Goal: Obtain resource: Download file/media

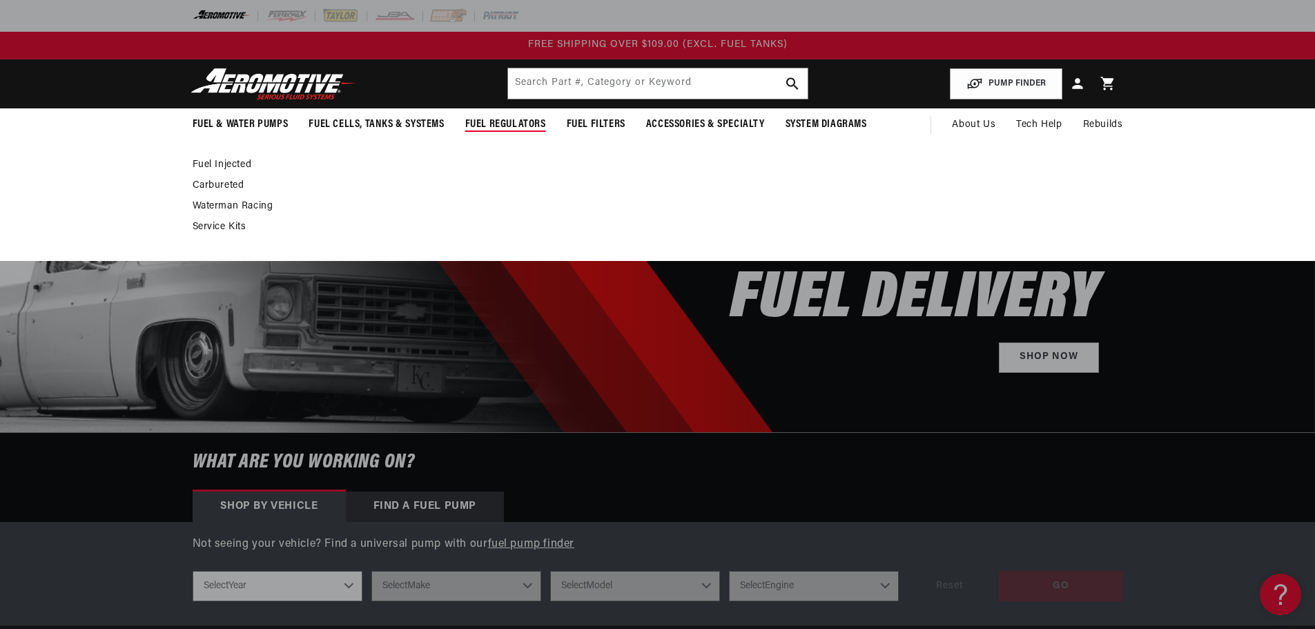
click at [215, 164] on link "Fuel Injected" at bounding box center [651, 165] width 916 height 12
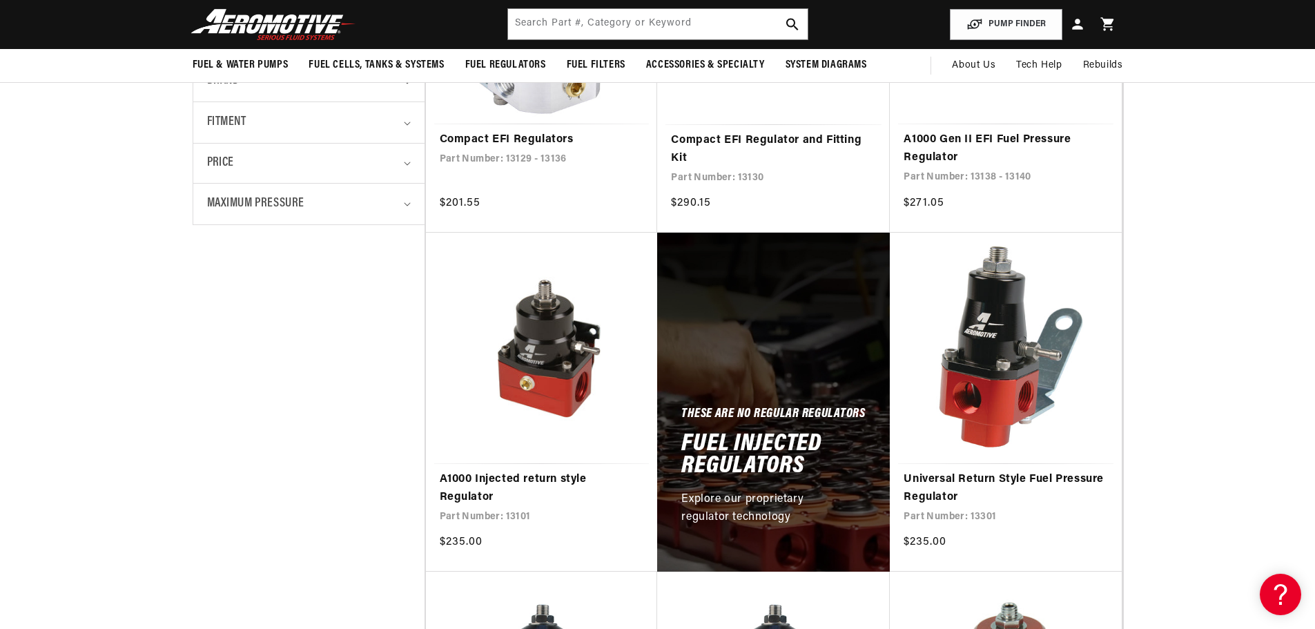
scroll to position [483, 0]
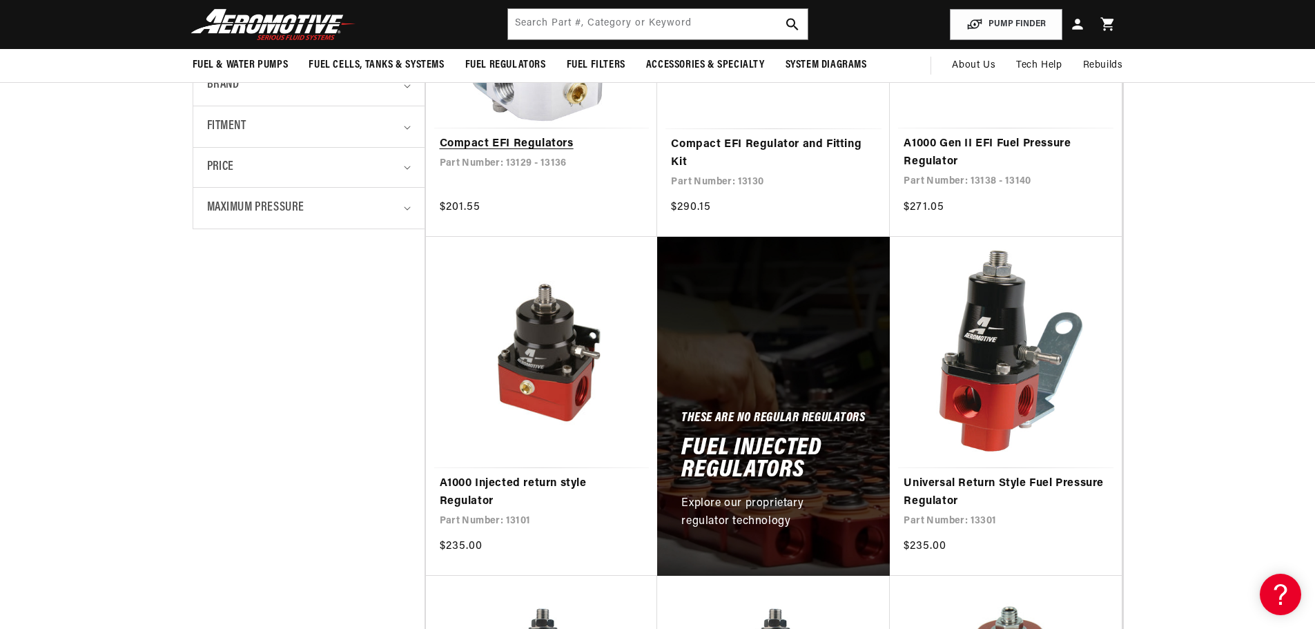
click at [543, 135] on link "Compact EFI Regulators" at bounding box center [542, 144] width 204 height 18
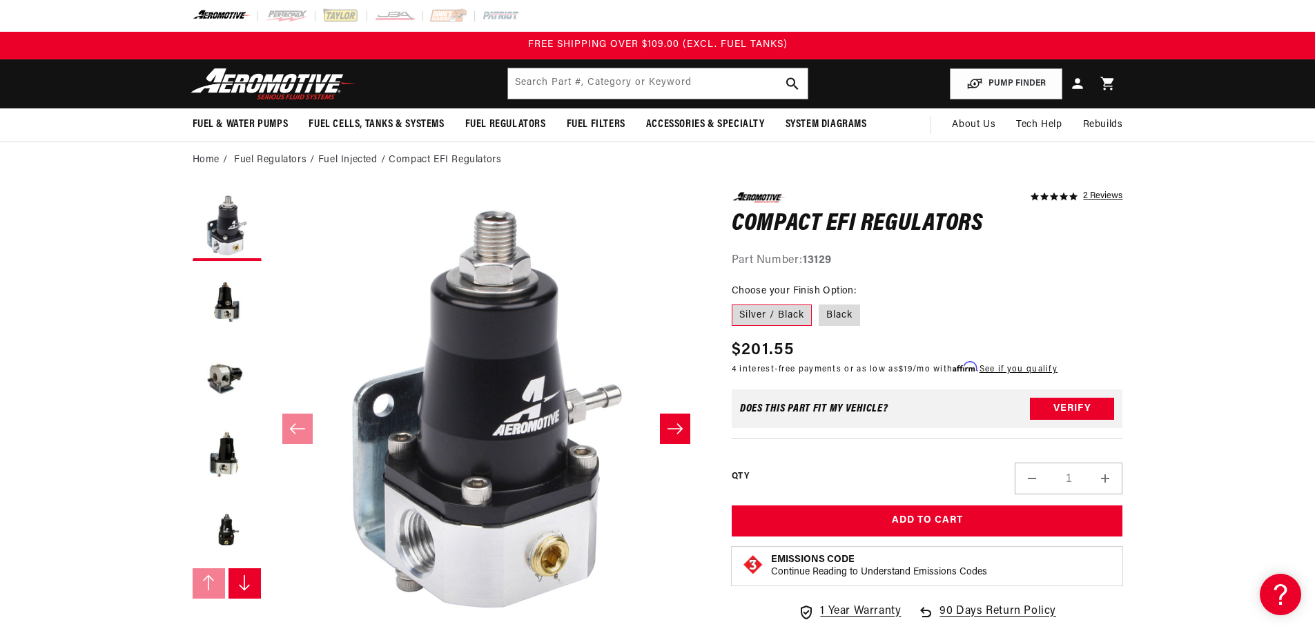
click at [228, 579] on button "Slide right" at bounding box center [244, 583] width 33 height 30
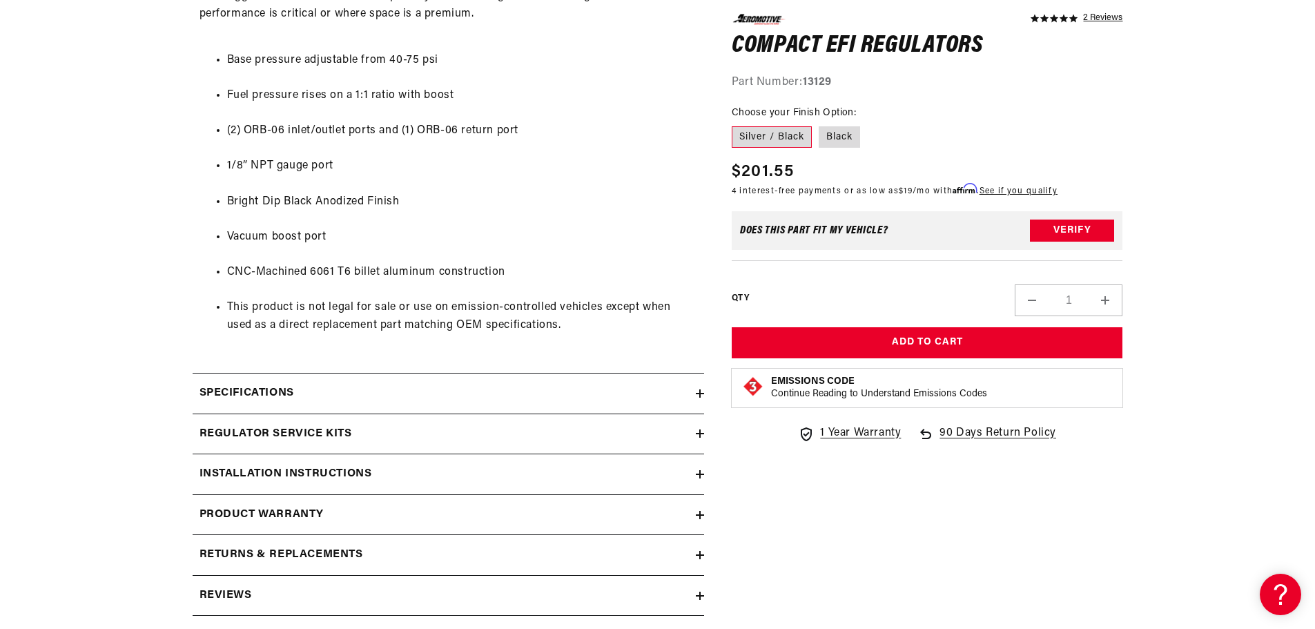
scroll to position [828, 0]
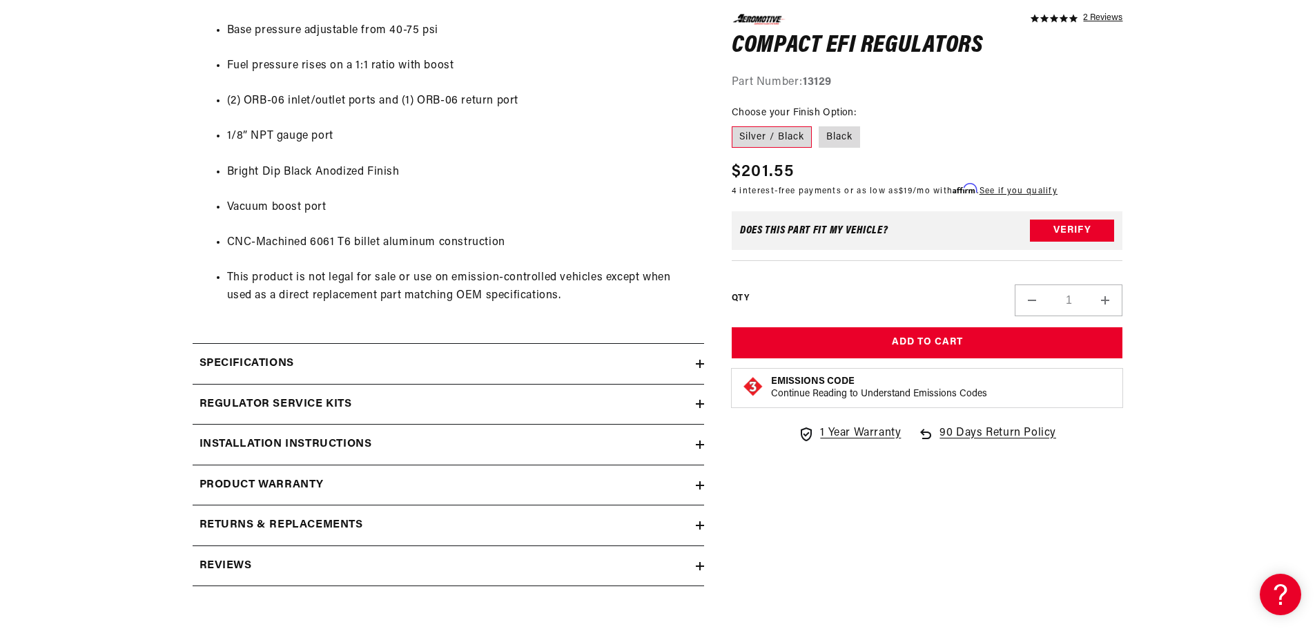
click at [698, 364] on icon at bounding box center [700, 364] width 8 height 8
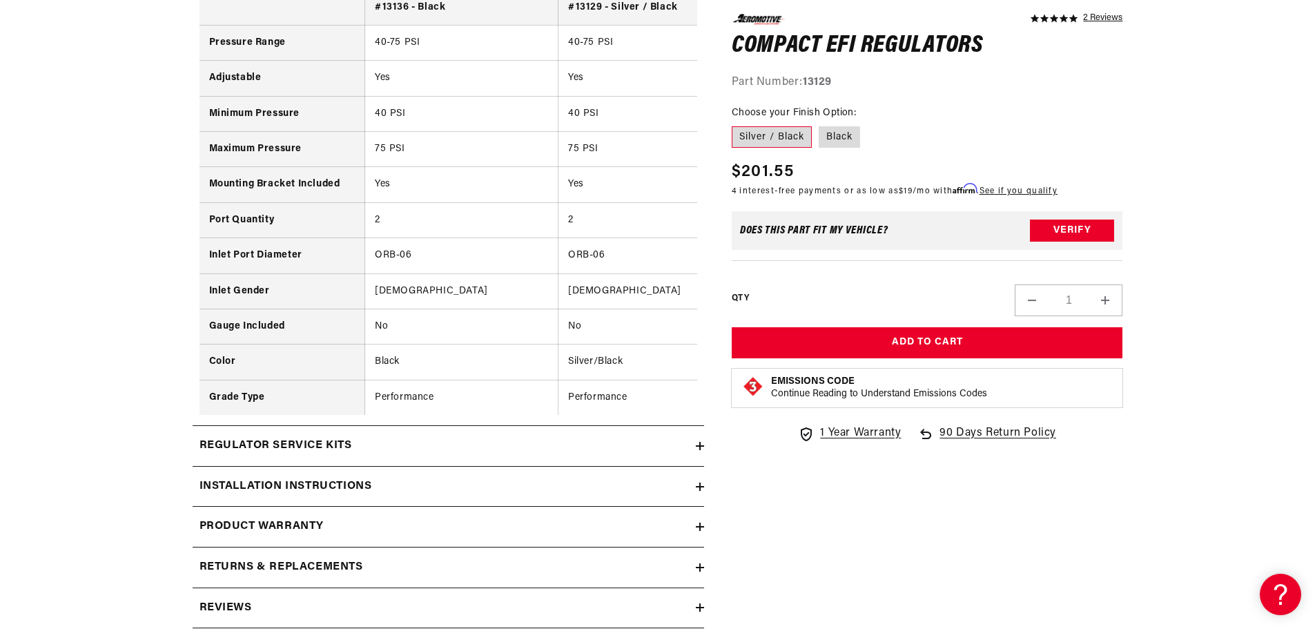
scroll to position [1242, 0]
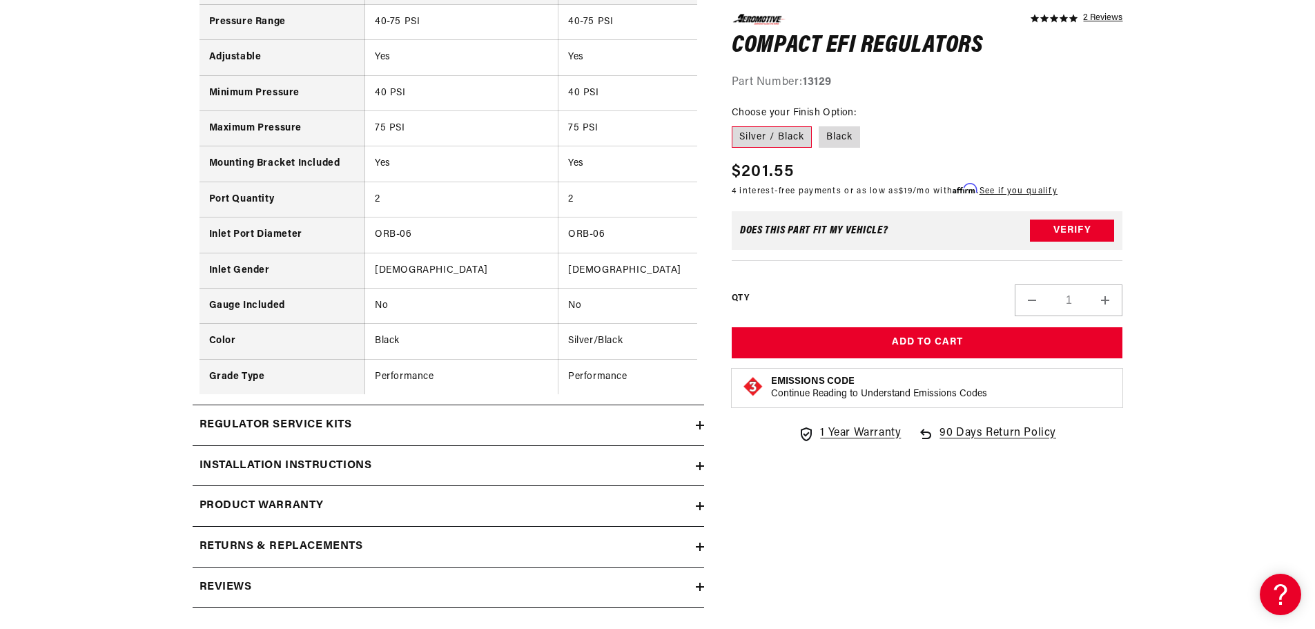
click at [701, 429] on icon at bounding box center [700, 425] width 8 height 8
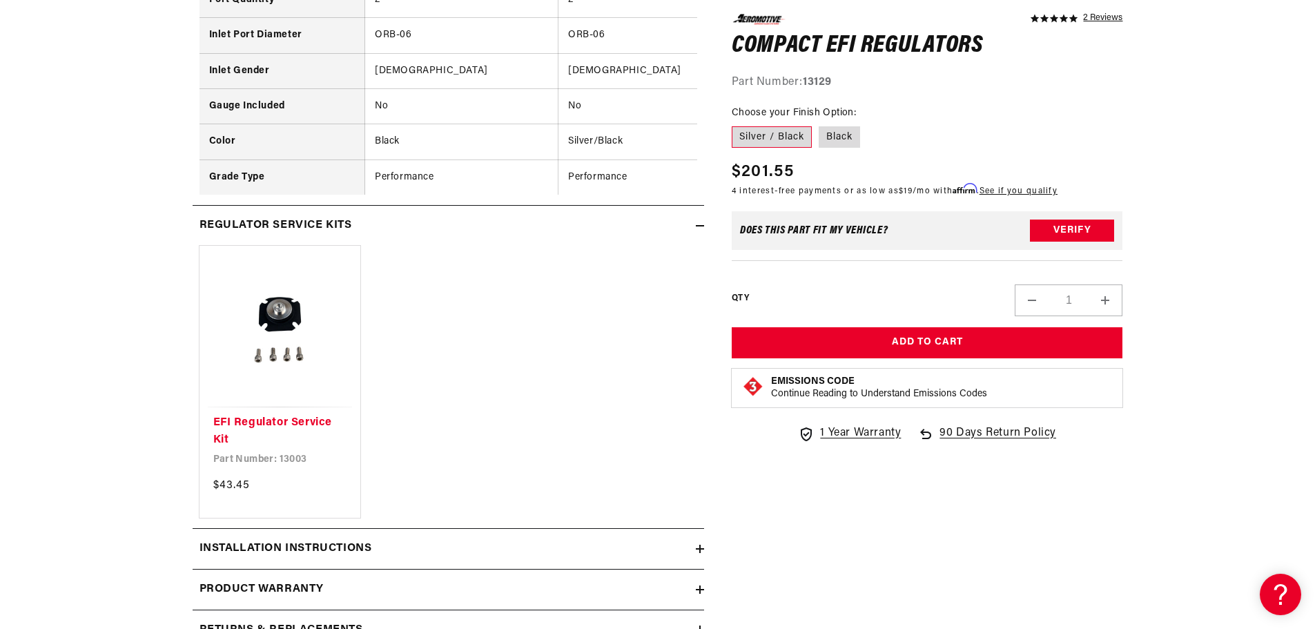
scroll to position [1449, 0]
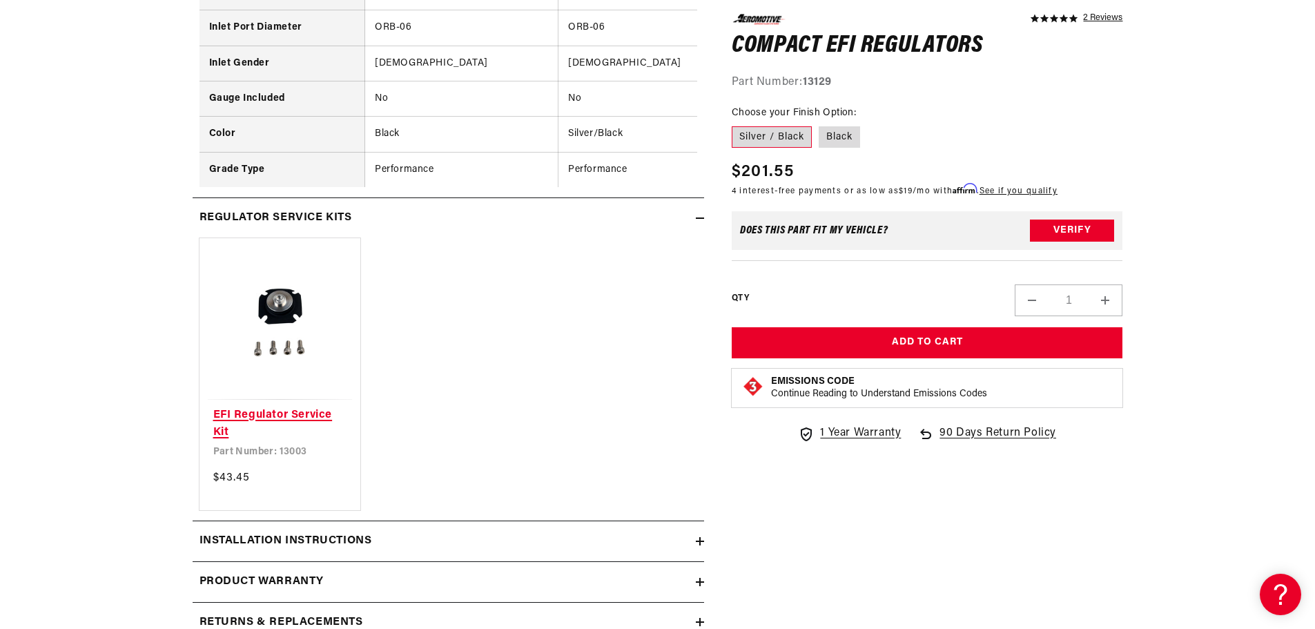
click at [279, 406] on link "EFI Regulator Service Kit" at bounding box center [280, 423] width 134 height 35
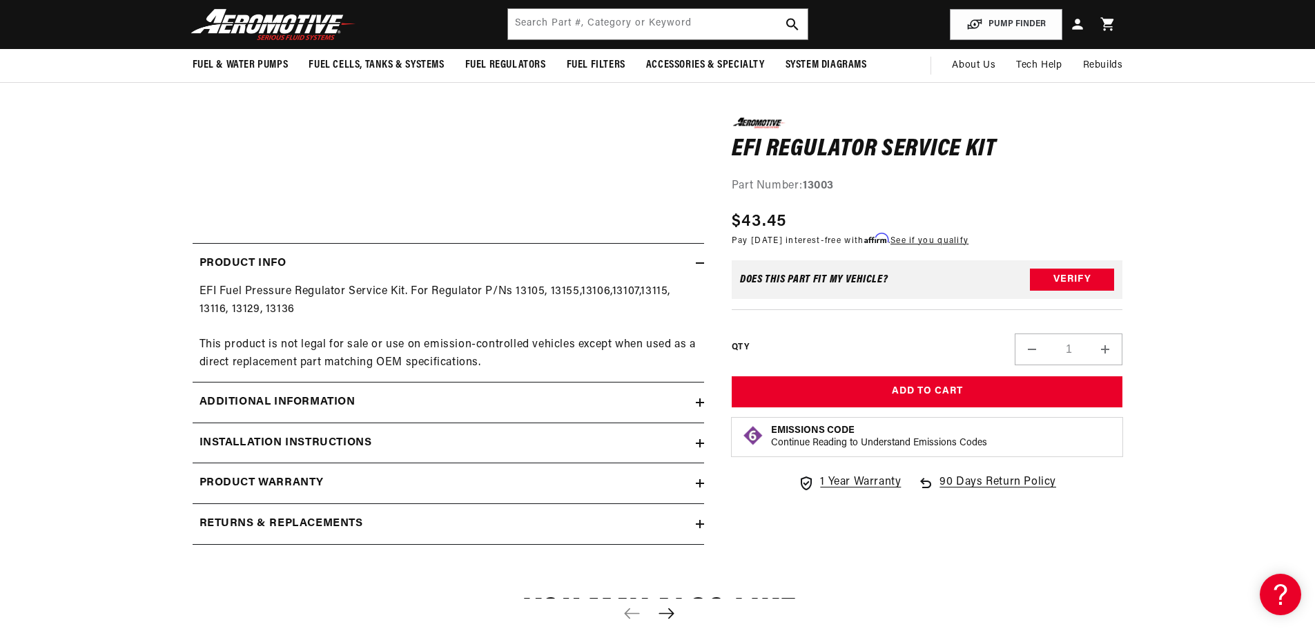
scroll to position [414, 0]
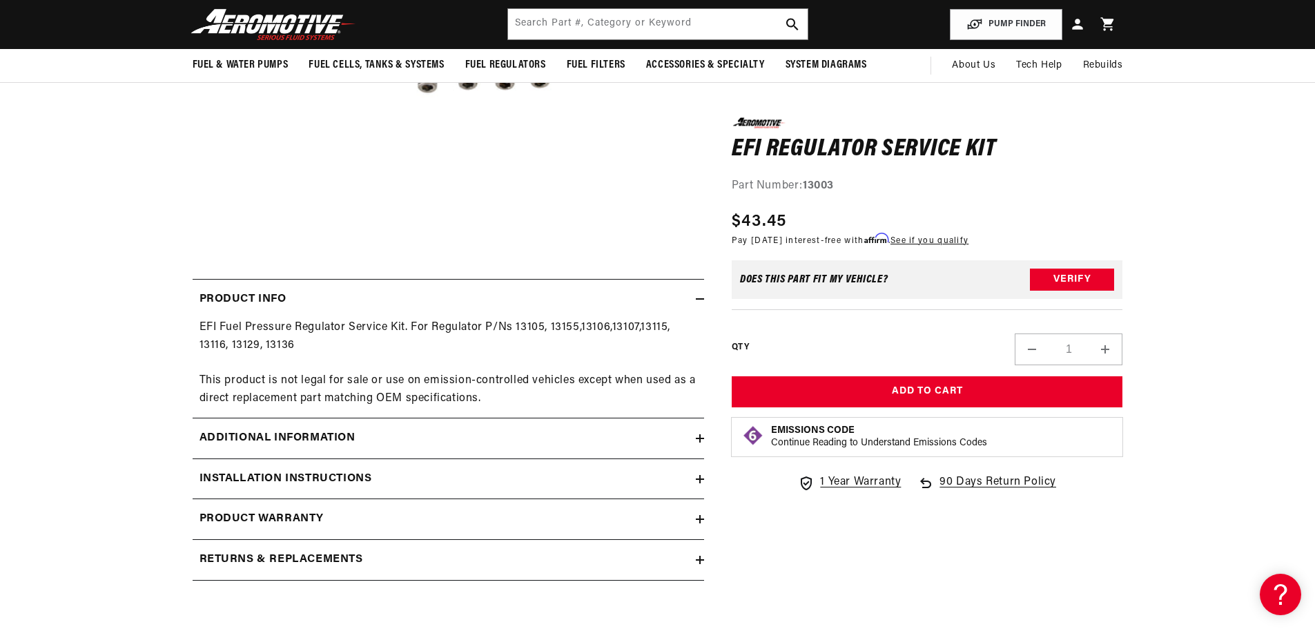
click at [698, 445] on summary "Additional information" at bounding box center [448, 438] width 511 height 40
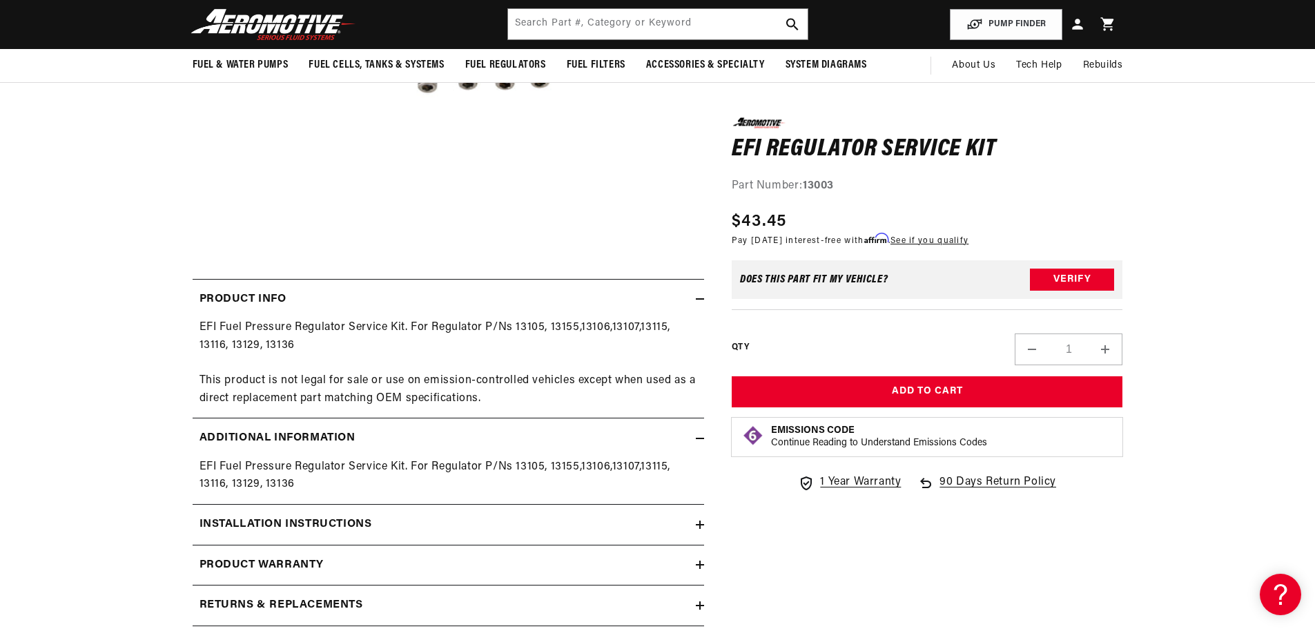
click at [696, 527] on icon at bounding box center [700, 524] width 8 height 8
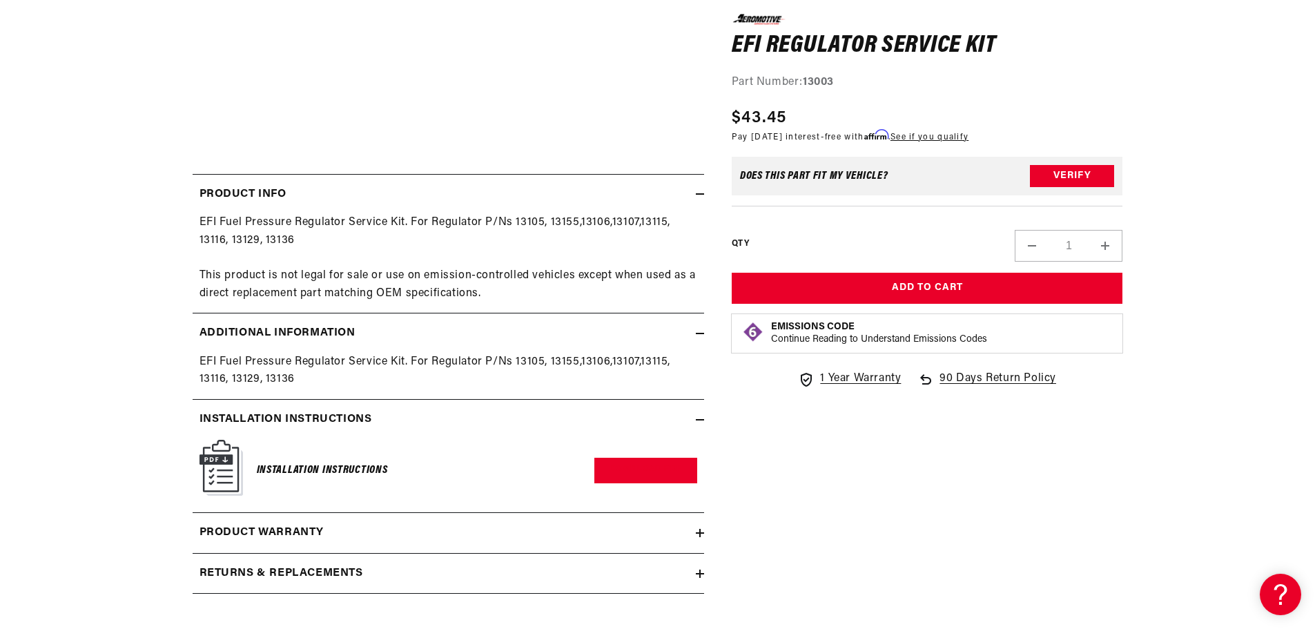
scroll to position [552, 0]
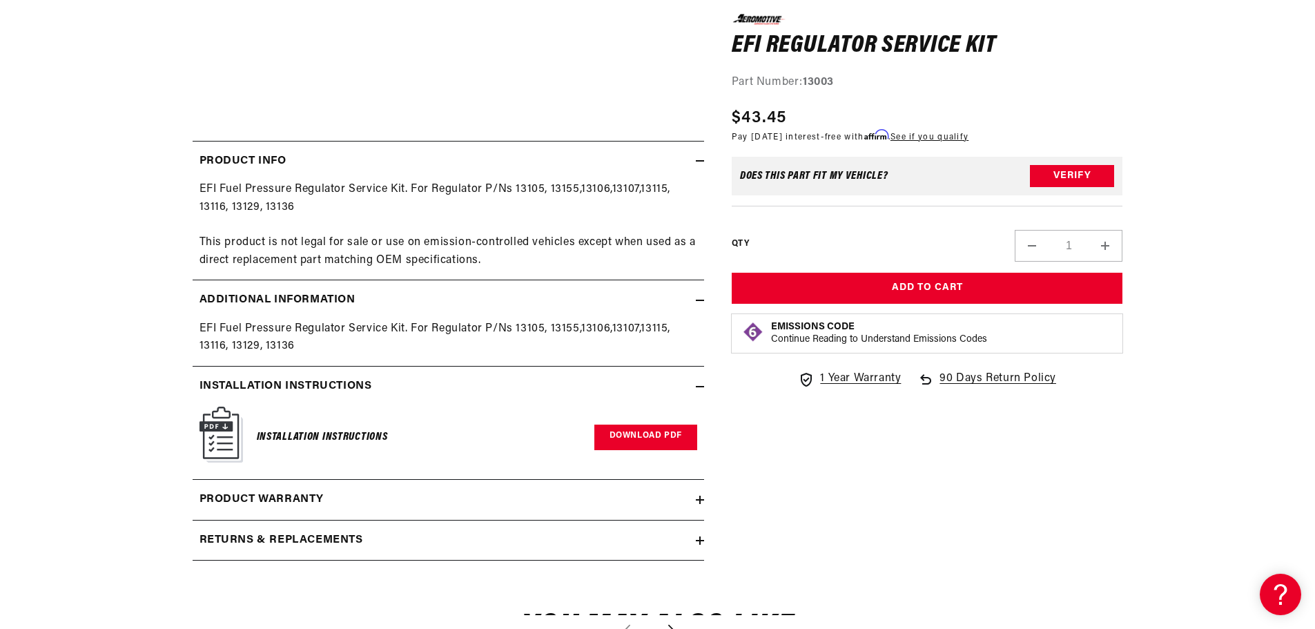
click at [634, 436] on link "Download PDF" at bounding box center [645, 437] width 103 height 26
